Goal: Find specific page/section: Find specific page/section

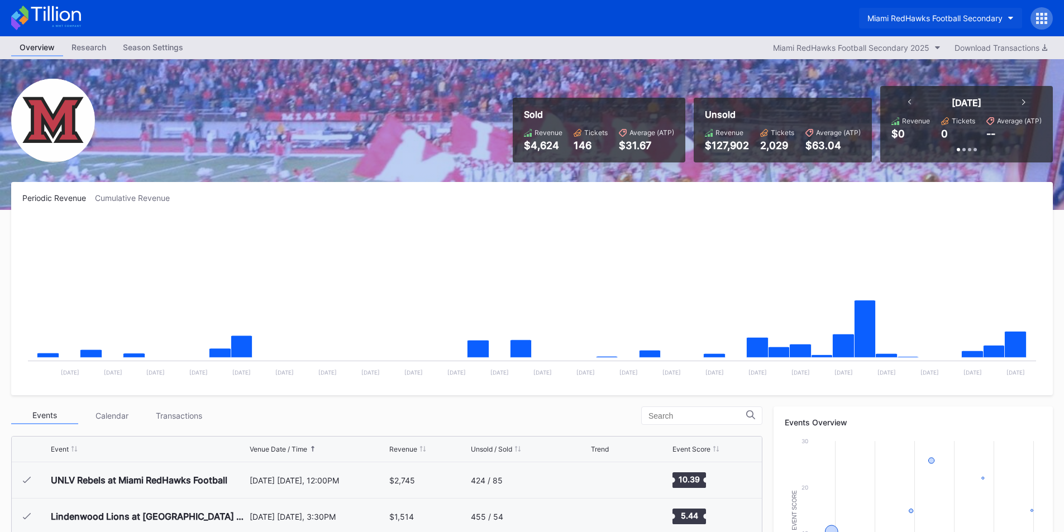
click at [889, 17] on div "Miami RedHawks Football Secondary" at bounding box center [934, 17] width 135 height 9
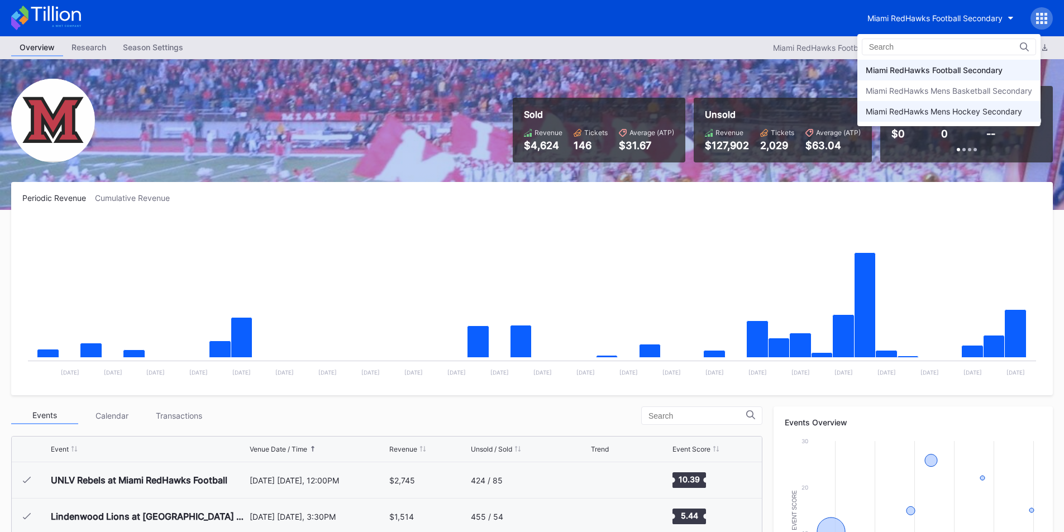
click at [901, 112] on div "Miami RedHawks Mens Hockey Secondary" at bounding box center [944, 111] width 156 height 9
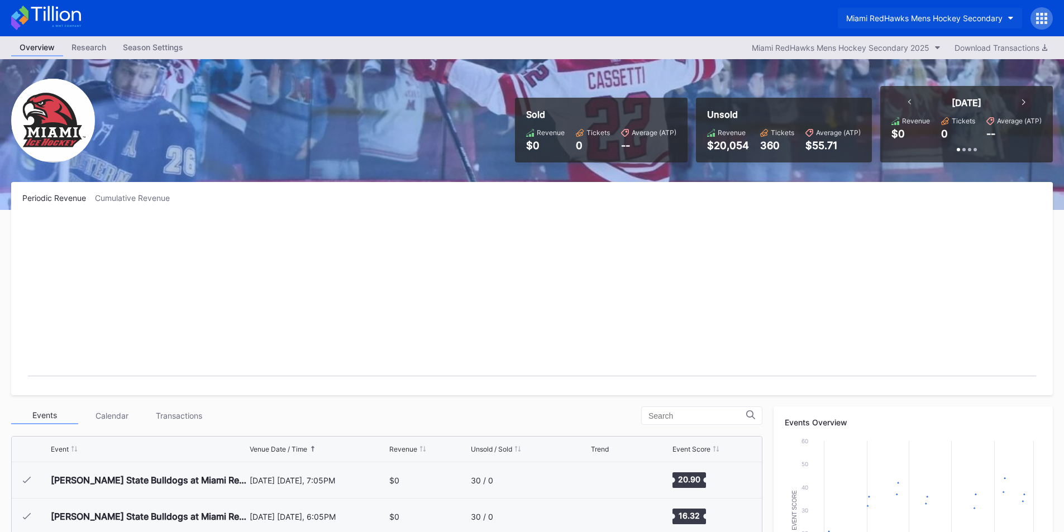
scroll to position [73, 0]
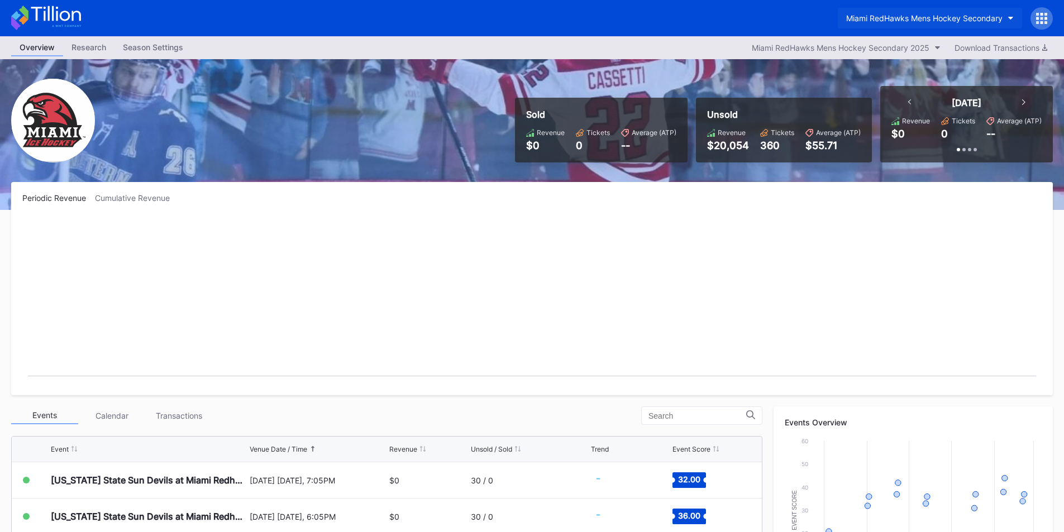
click at [892, 21] on div "Miami RedHawks Mens Hockey Secondary" at bounding box center [924, 17] width 156 height 9
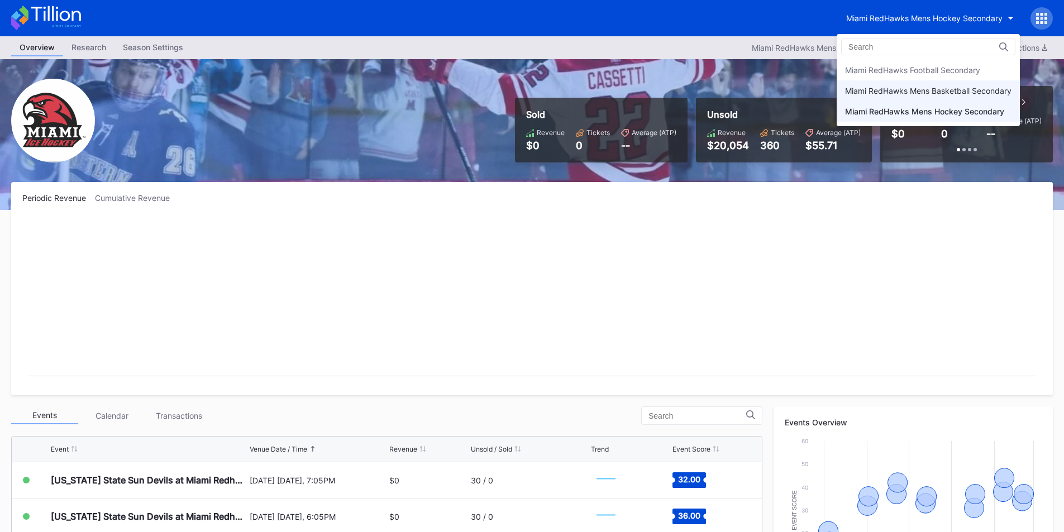
click at [899, 96] on div "Miami RedHawks Mens Basketball Secondary" at bounding box center [928, 90] width 183 height 21
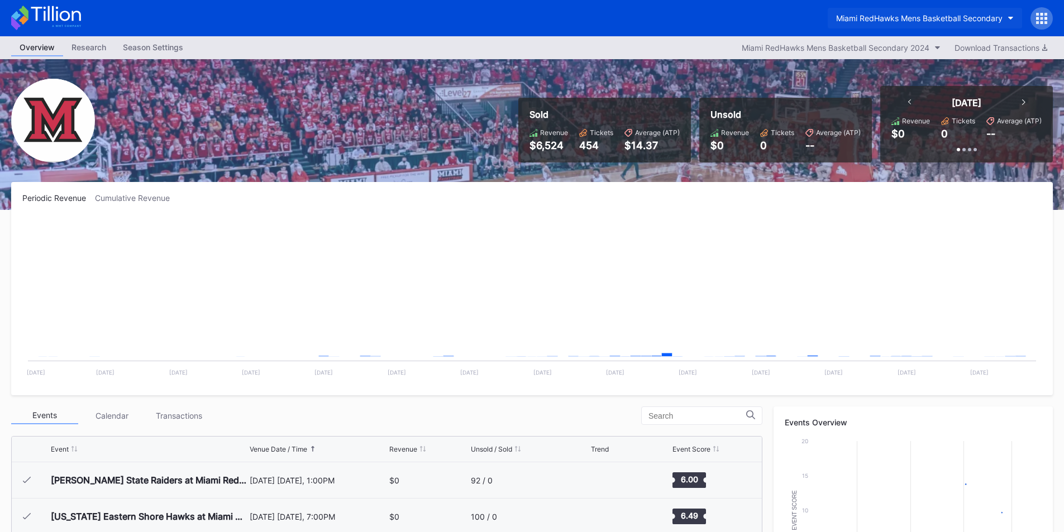
click at [874, 24] on button "Miami RedHawks Mens Basketball Secondary" at bounding box center [925, 18] width 194 height 21
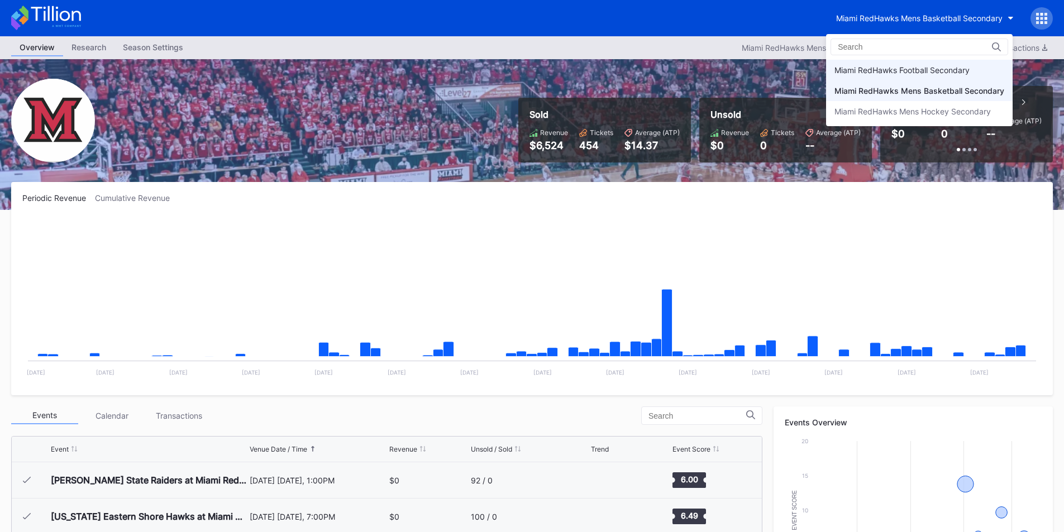
click at [885, 69] on div "Miami RedHawks Football Secondary" at bounding box center [901, 69] width 135 height 9
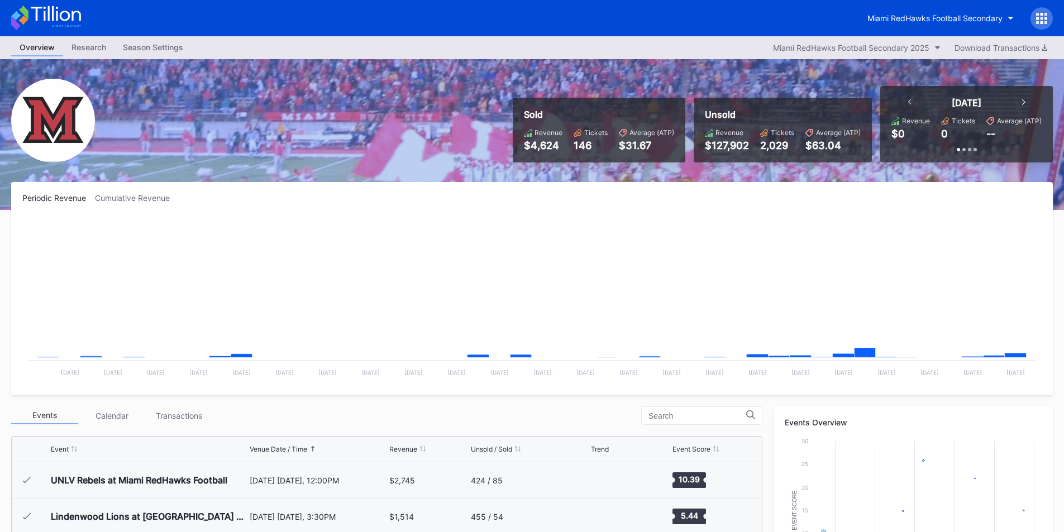
click at [781, 37] on div "Overview Research Season Settings Miami RedHawks Football Secondary 2025 Downlo…" at bounding box center [532, 47] width 1064 height 23
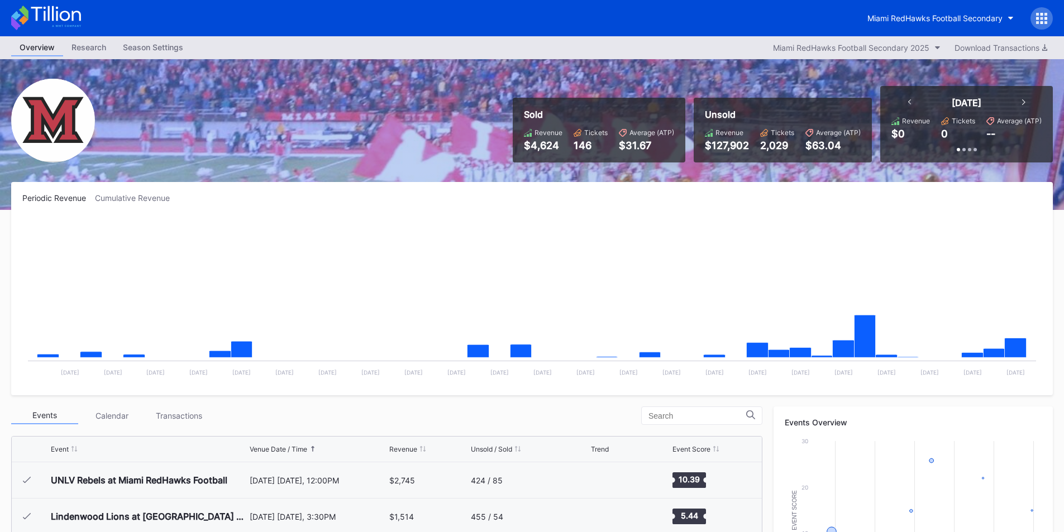
click at [939, 32] on div "Miami RedHawks Football Secondary" at bounding box center [532, 18] width 1064 height 36
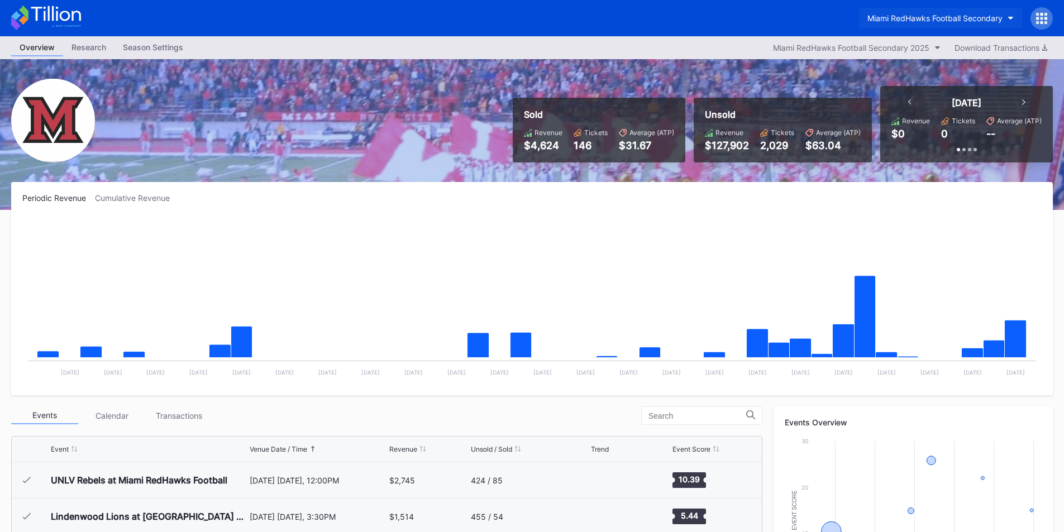
click at [940, 25] on button "Miami RedHawks Football Secondary" at bounding box center [940, 18] width 163 height 21
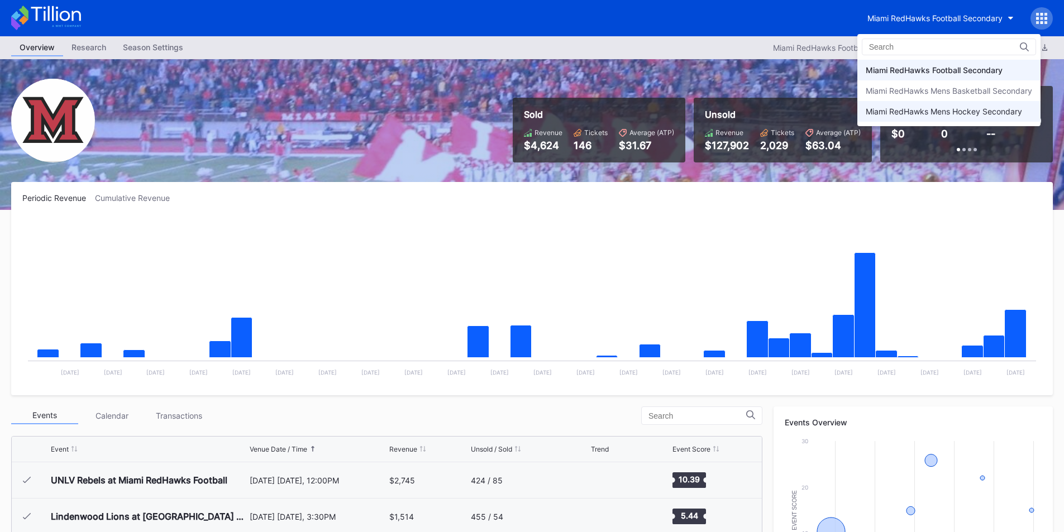
click at [924, 113] on div "Miami RedHawks Mens Hockey Secondary" at bounding box center [944, 111] width 156 height 9
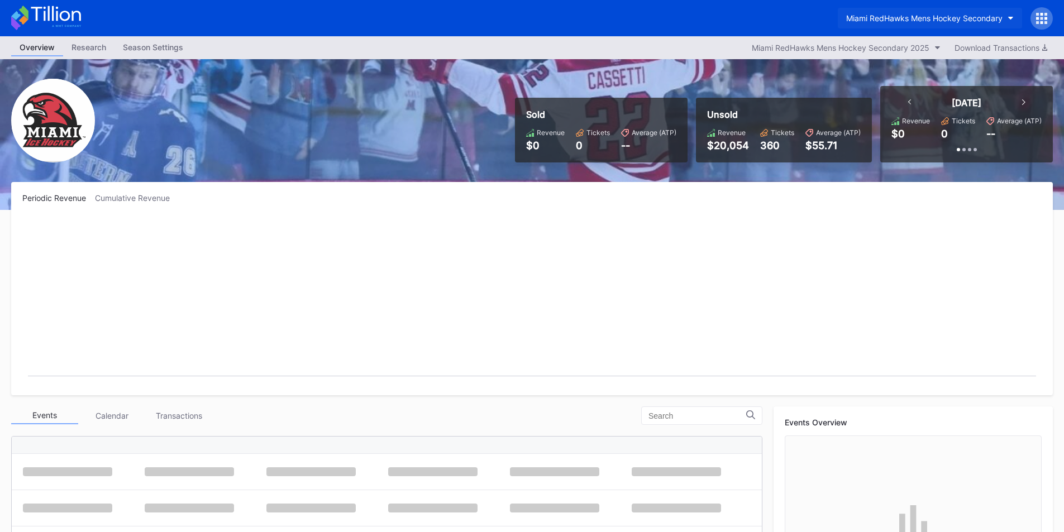
scroll to position [73, 0]
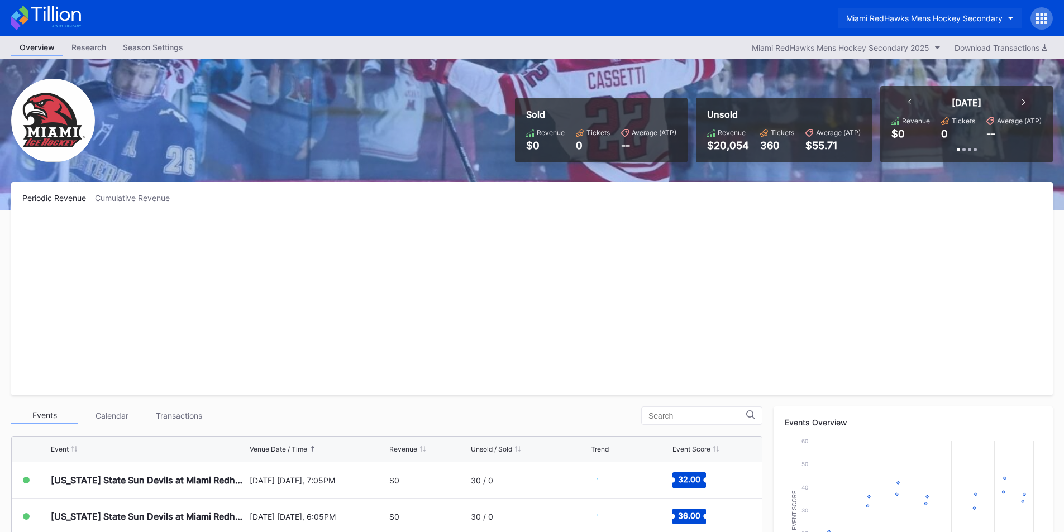
click at [920, 19] on div "Miami RedHawks Mens Hockey Secondary" at bounding box center [924, 17] width 156 height 9
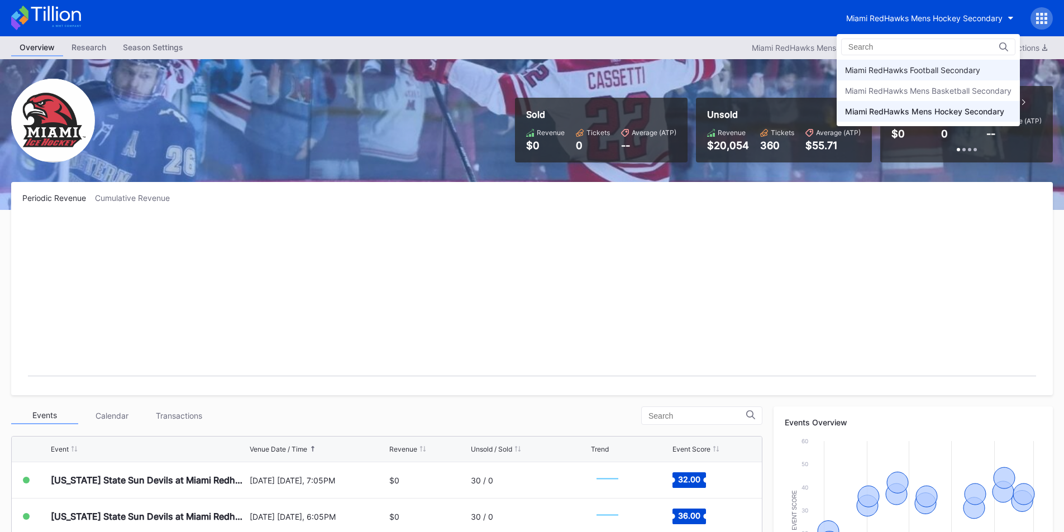
click at [923, 68] on div "Miami RedHawks Football Secondary" at bounding box center [912, 69] width 135 height 9
